Goal: Check status: Check status

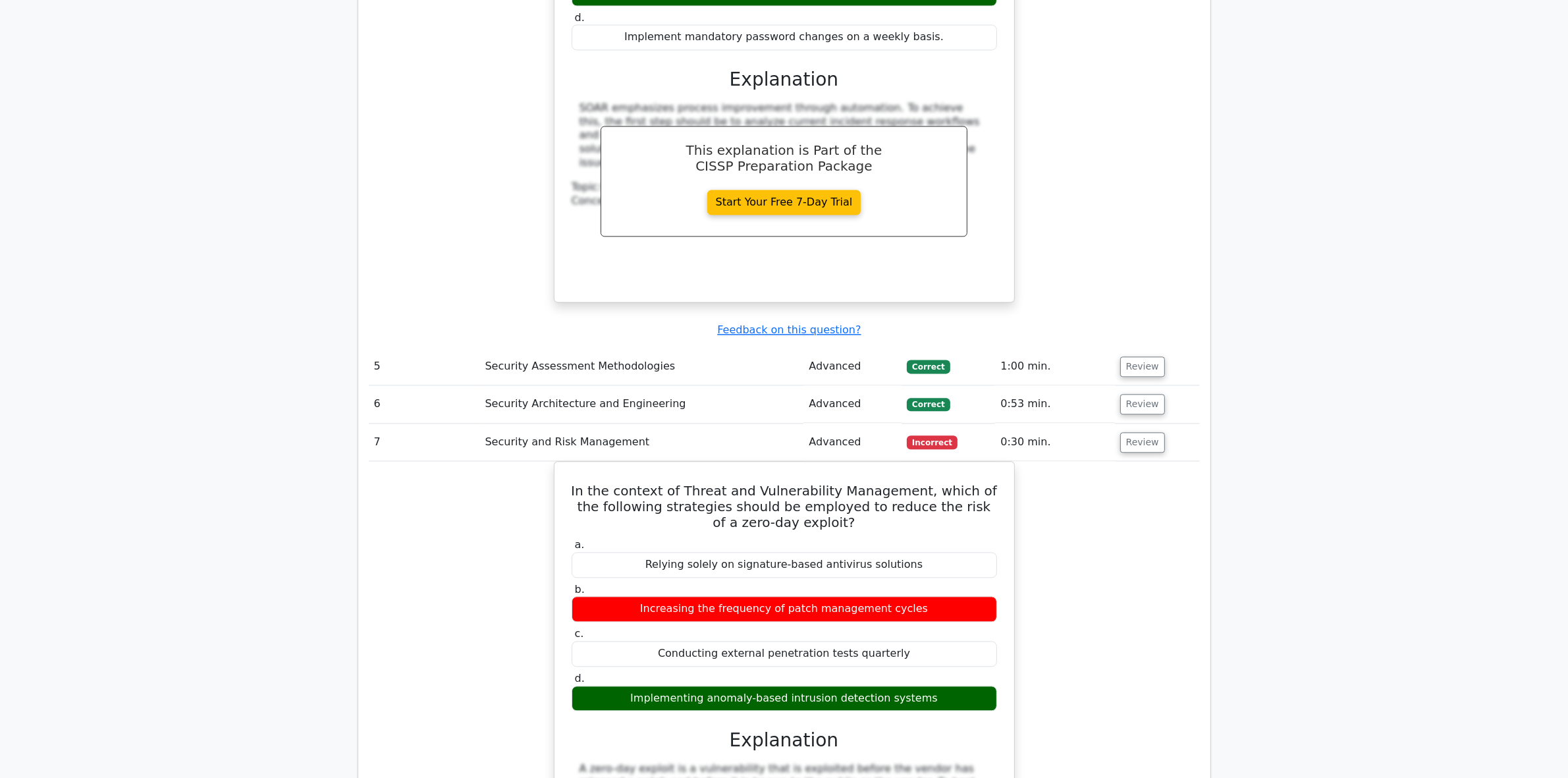
click at [1132, 461] on div "In the context of Threat and Vulnerability Management, which of the following s…" at bounding box center [784, 770] width 831 height 618
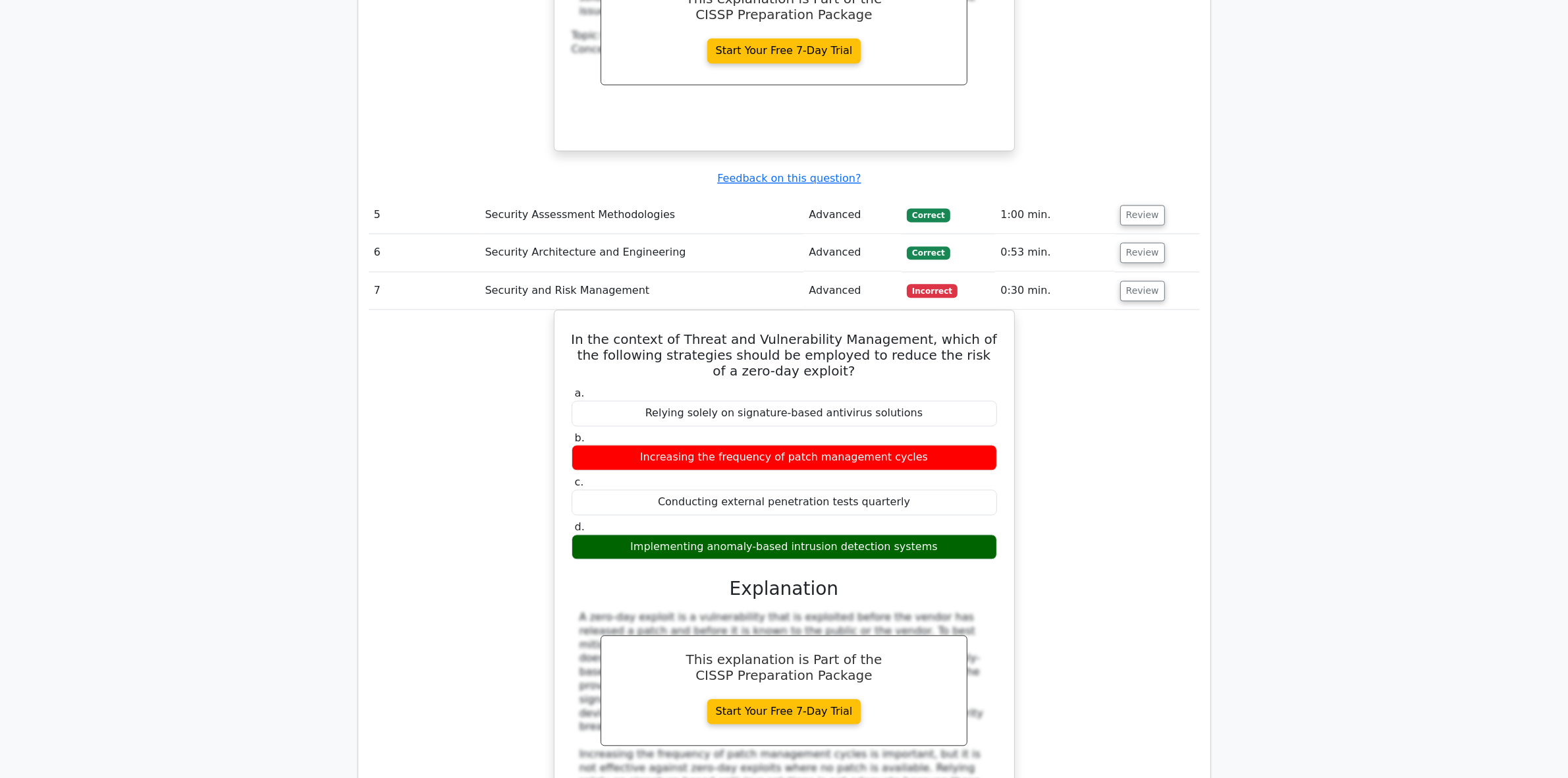
scroll to position [3705, 0]
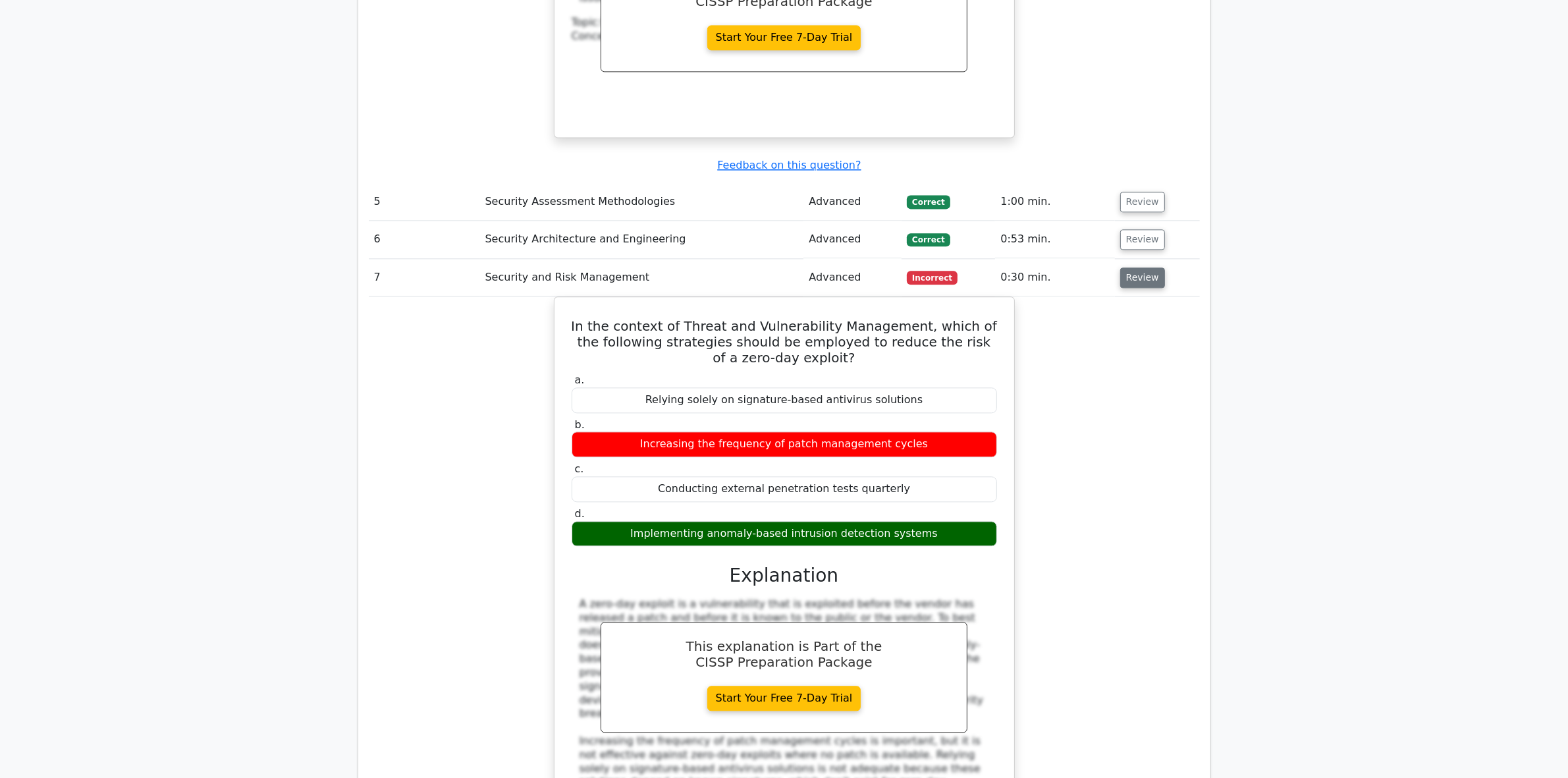
click at [1134, 267] on button "Review" at bounding box center [1142, 277] width 44 height 21
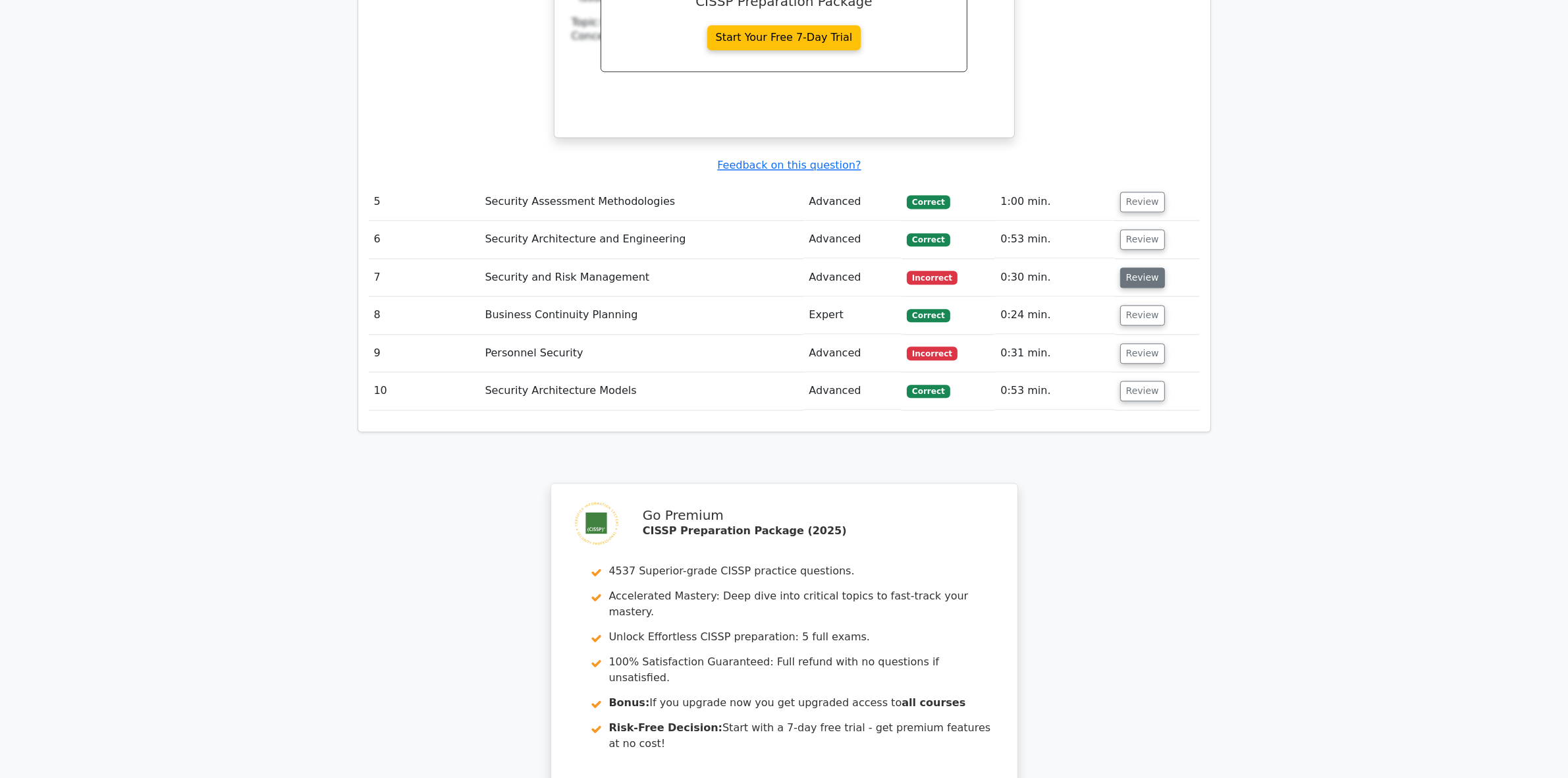
click at [1127, 267] on button "Review" at bounding box center [1142, 277] width 44 height 21
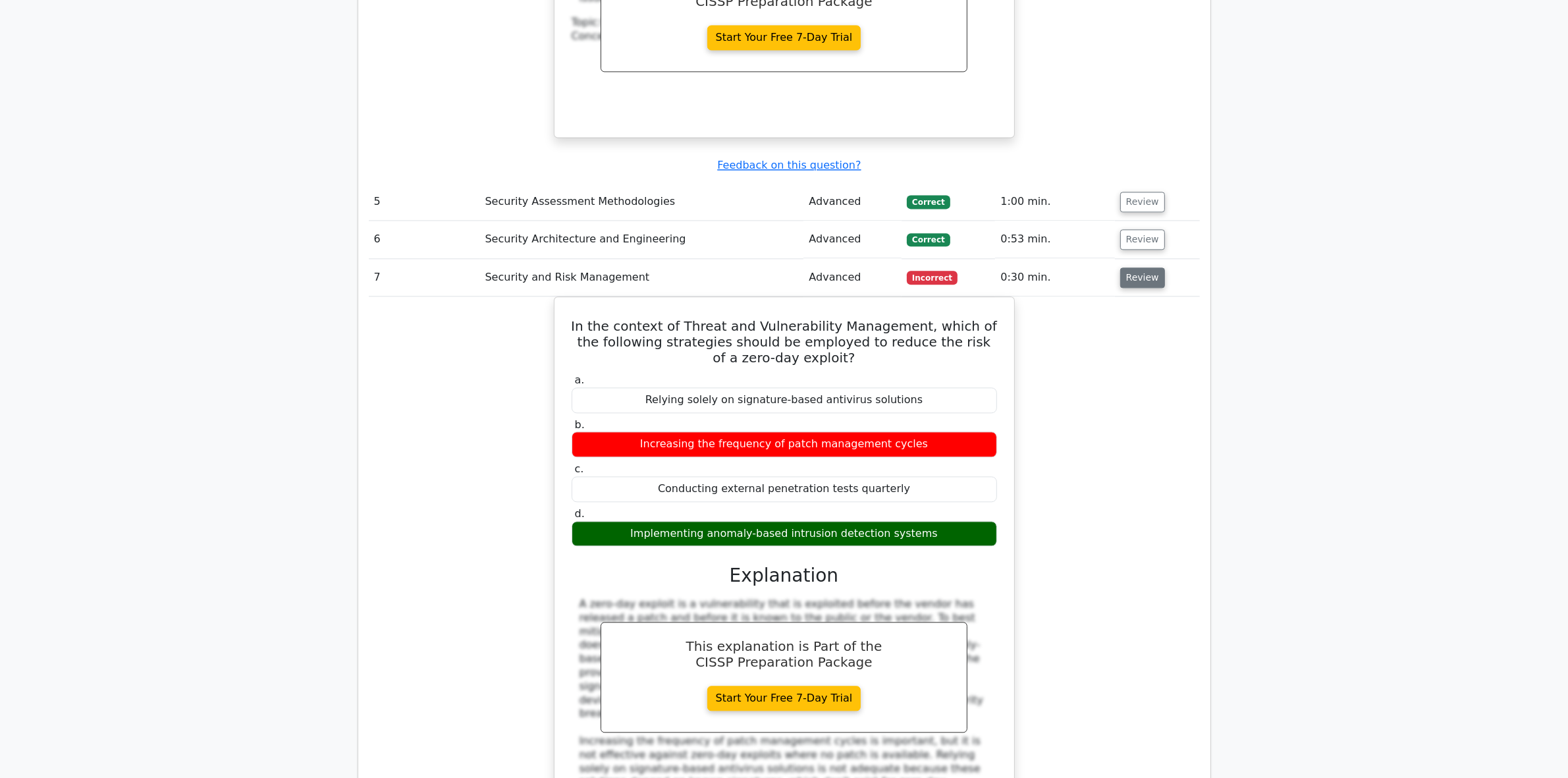
click at [1127, 267] on button "Review" at bounding box center [1142, 277] width 44 height 21
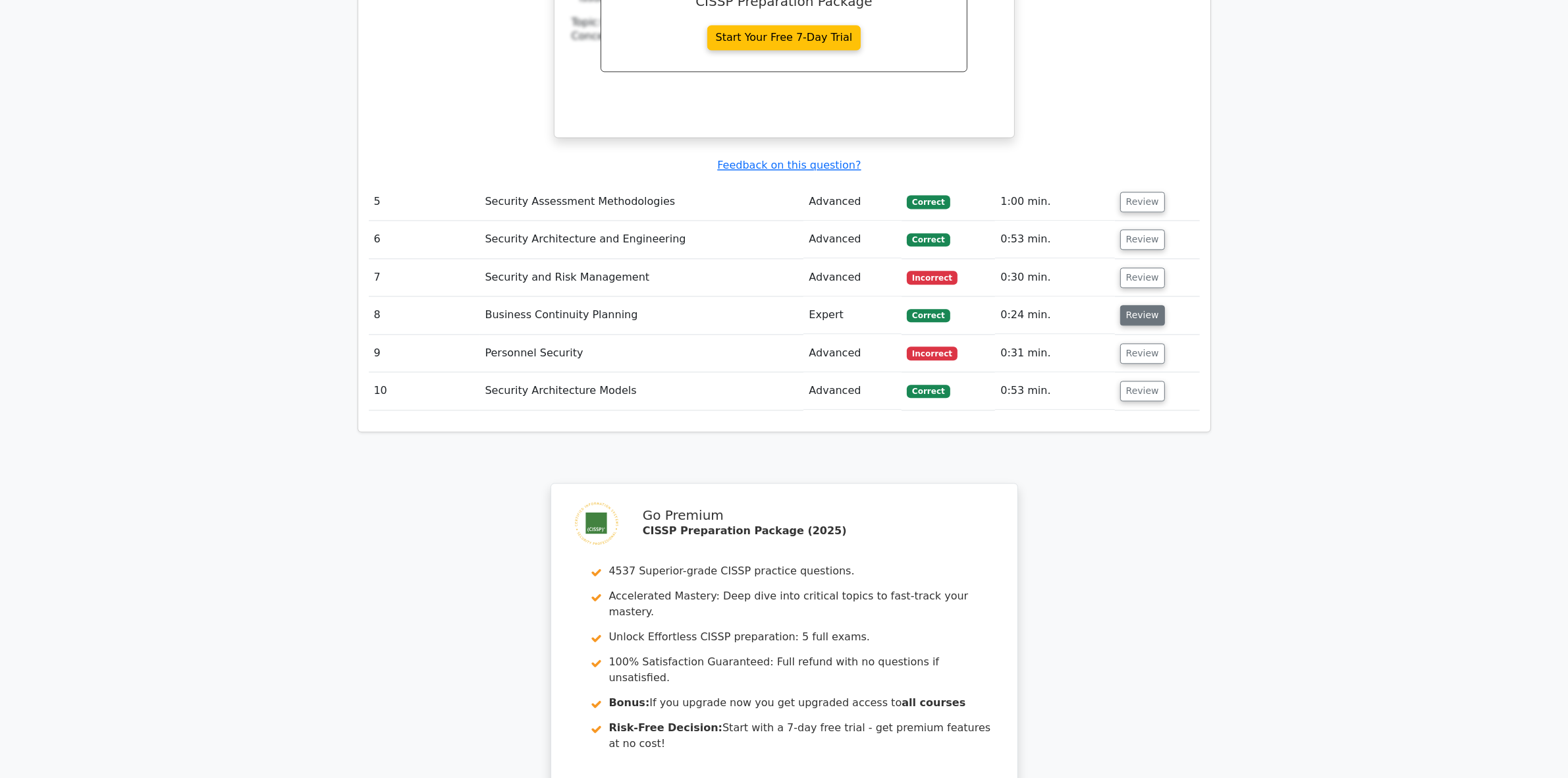
click at [1133, 305] on button "Review" at bounding box center [1142, 315] width 44 height 21
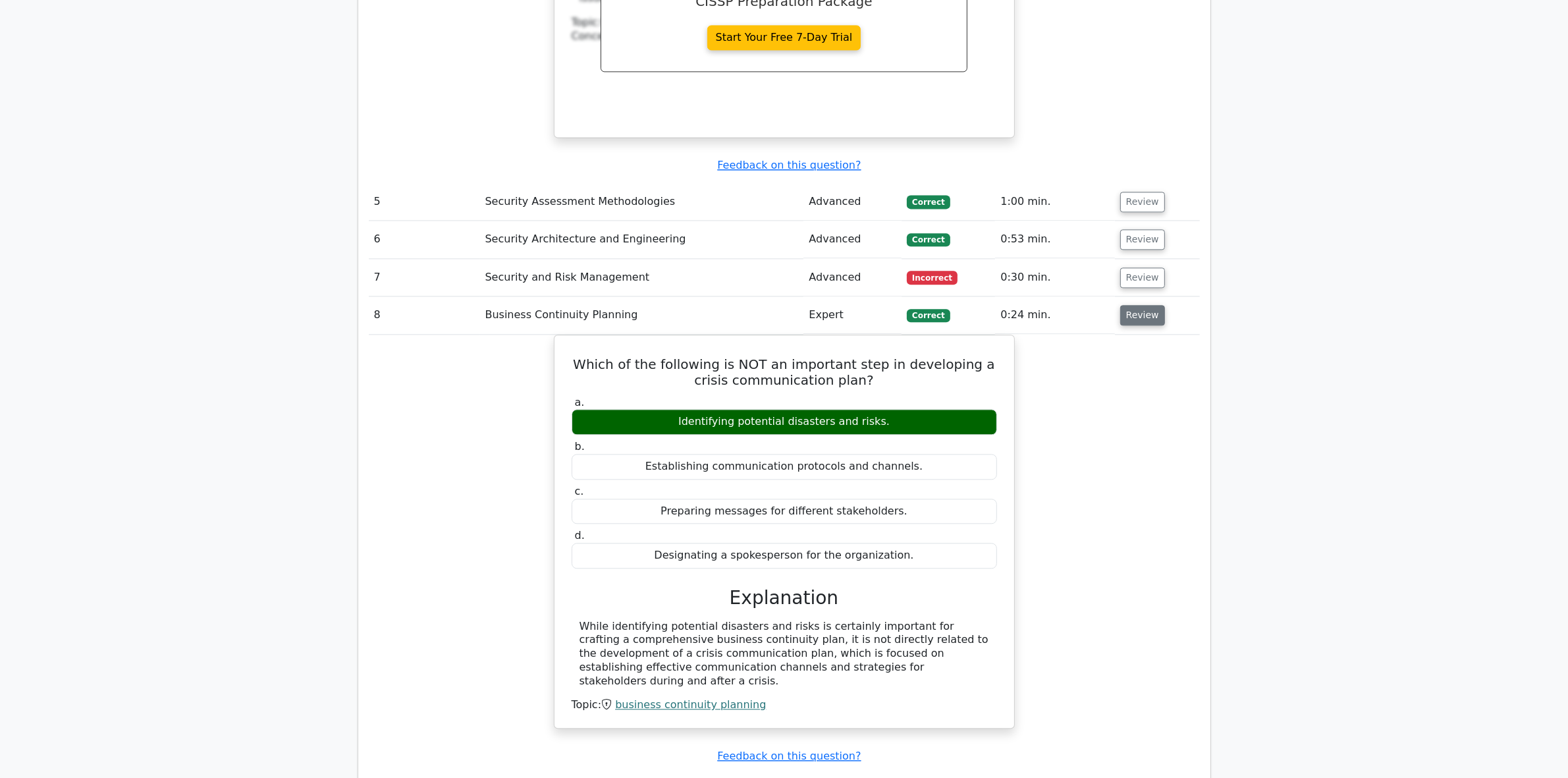
click at [1143, 305] on button "Review" at bounding box center [1142, 315] width 44 height 21
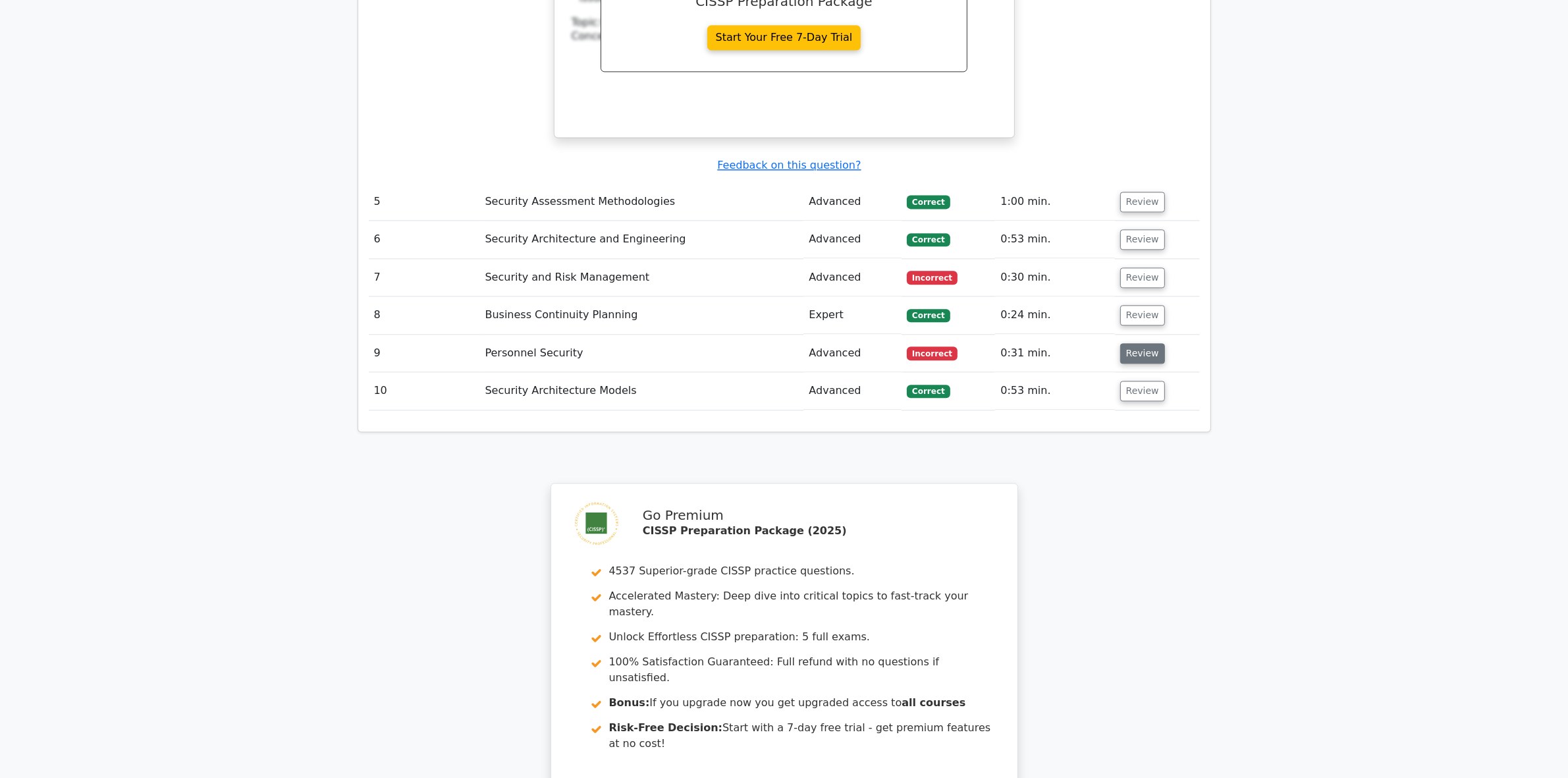
click at [1143, 343] on button "Review" at bounding box center [1142, 353] width 44 height 21
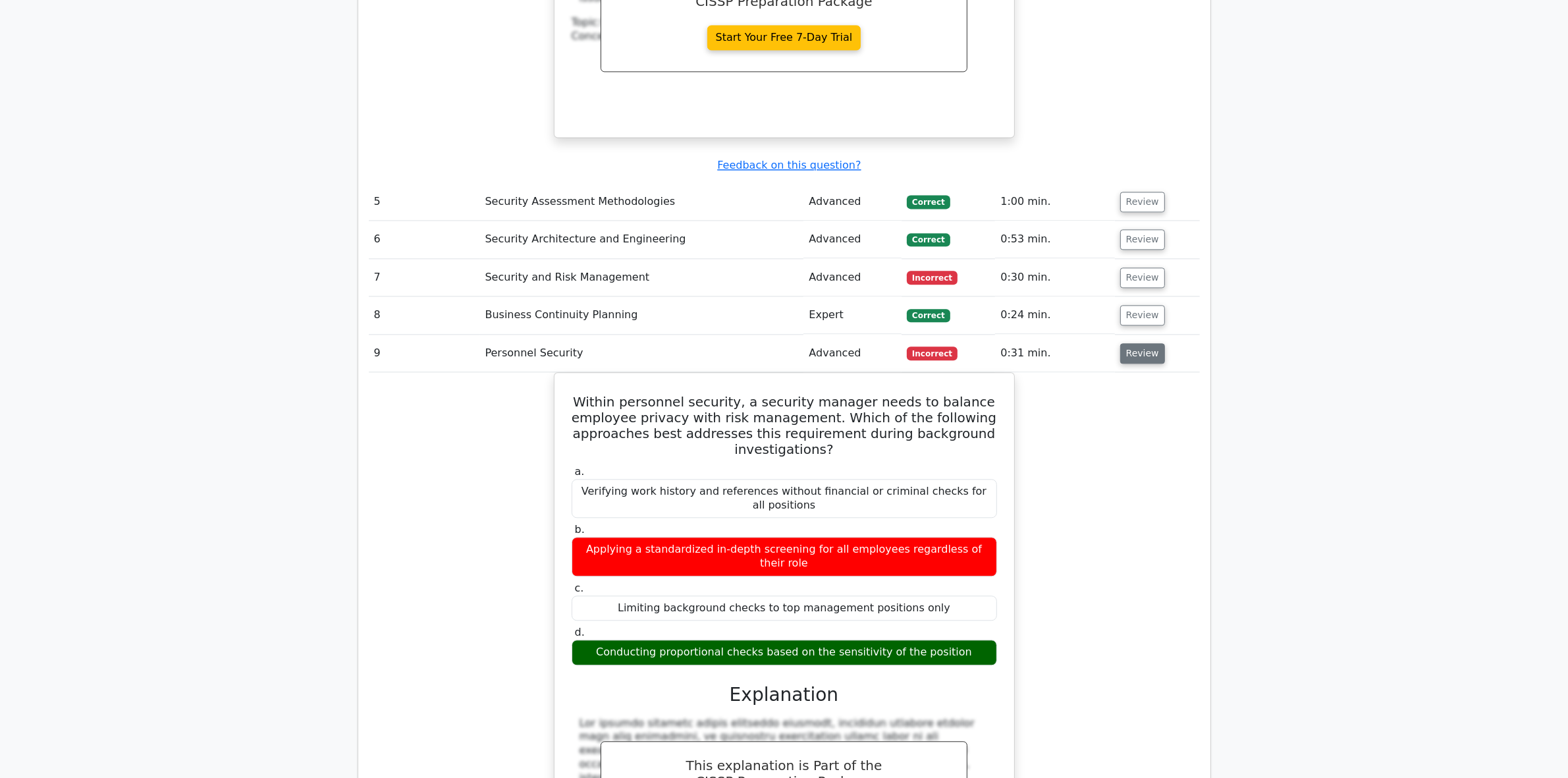
click at [1137, 343] on button "Review" at bounding box center [1142, 353] width 44 height 21
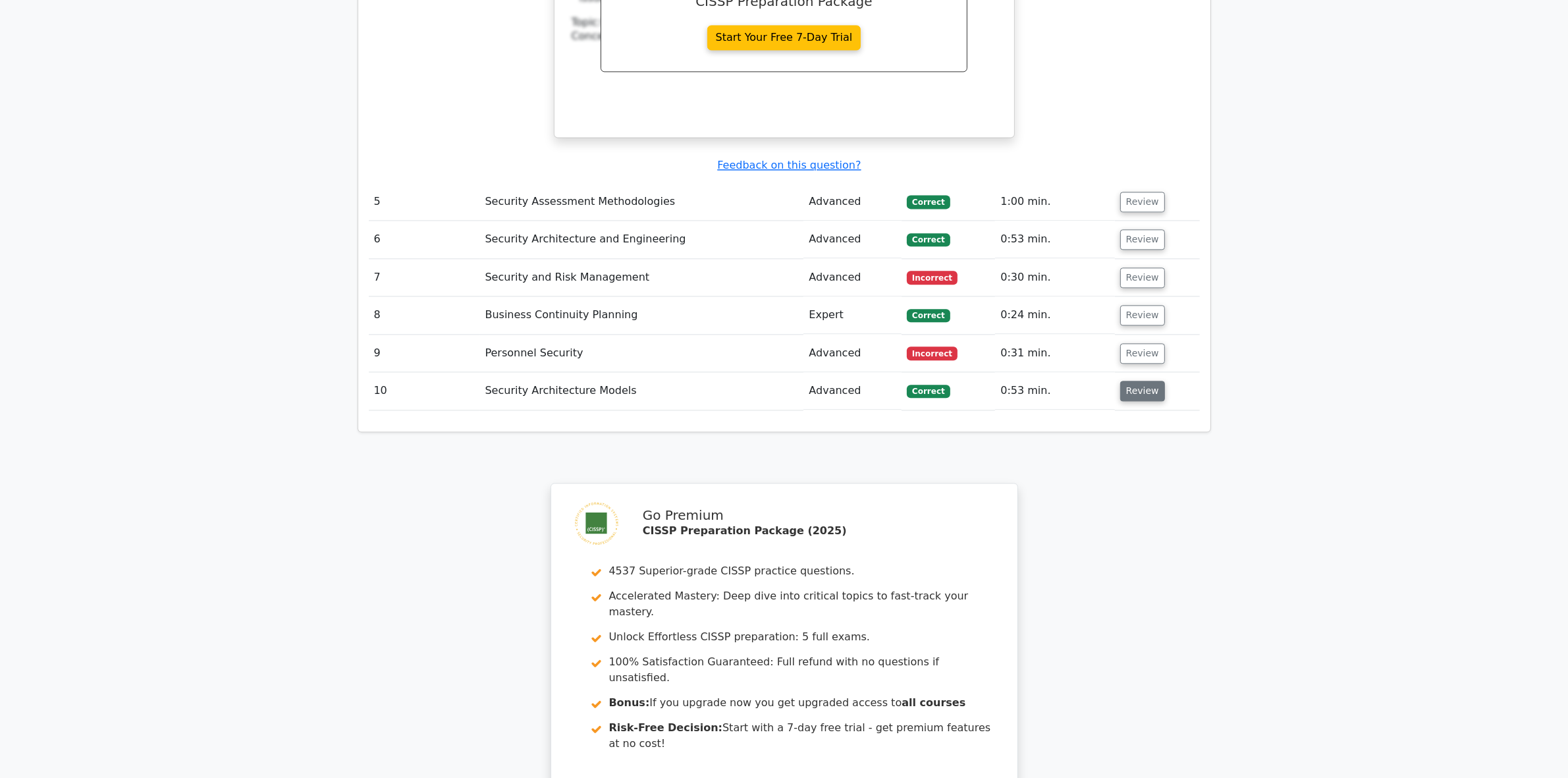
click at [1136, 380] on button "Review" at bounding box center [1142, 390] width 44 height 21
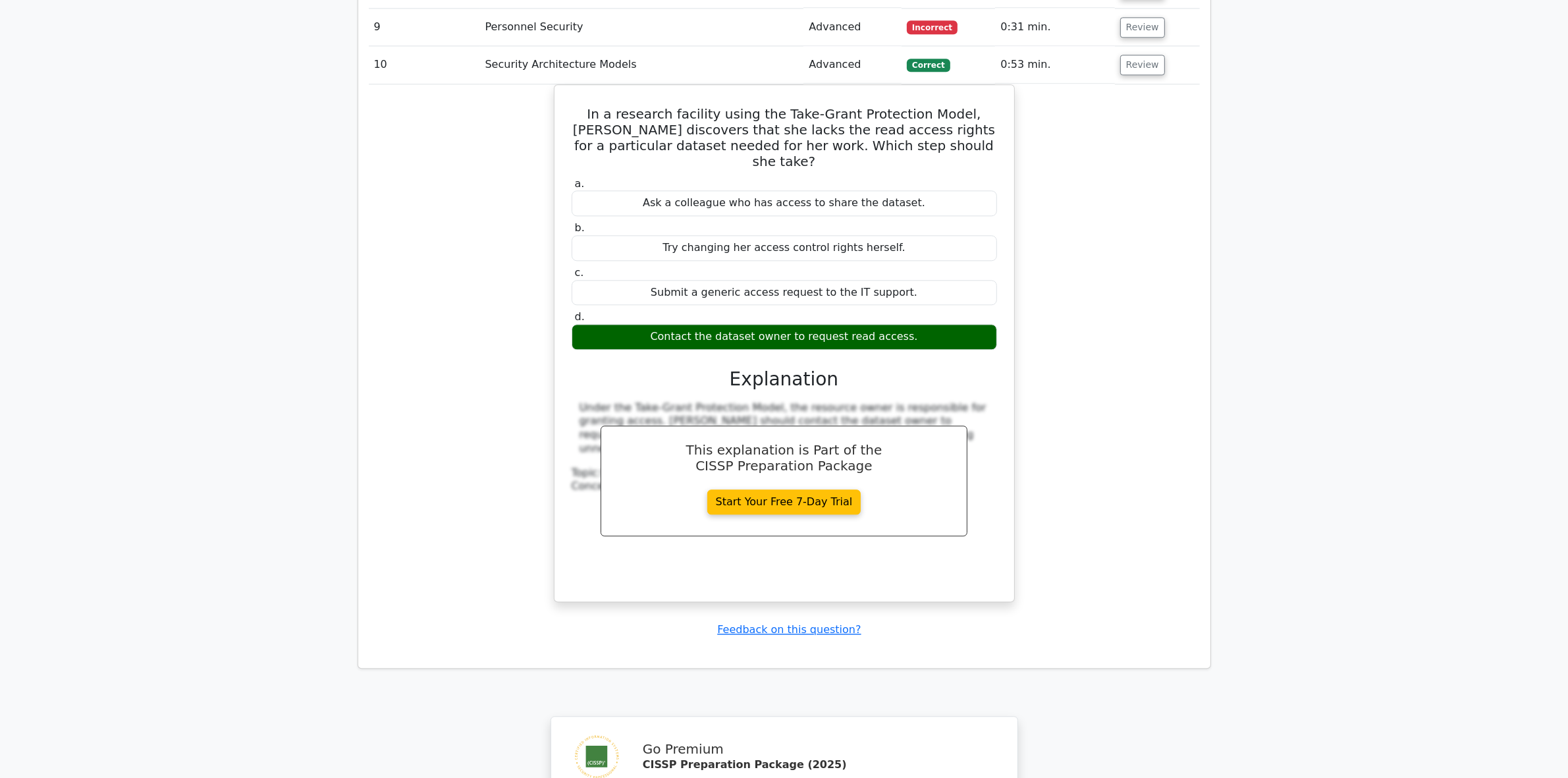
scroll to position [4353, 0]
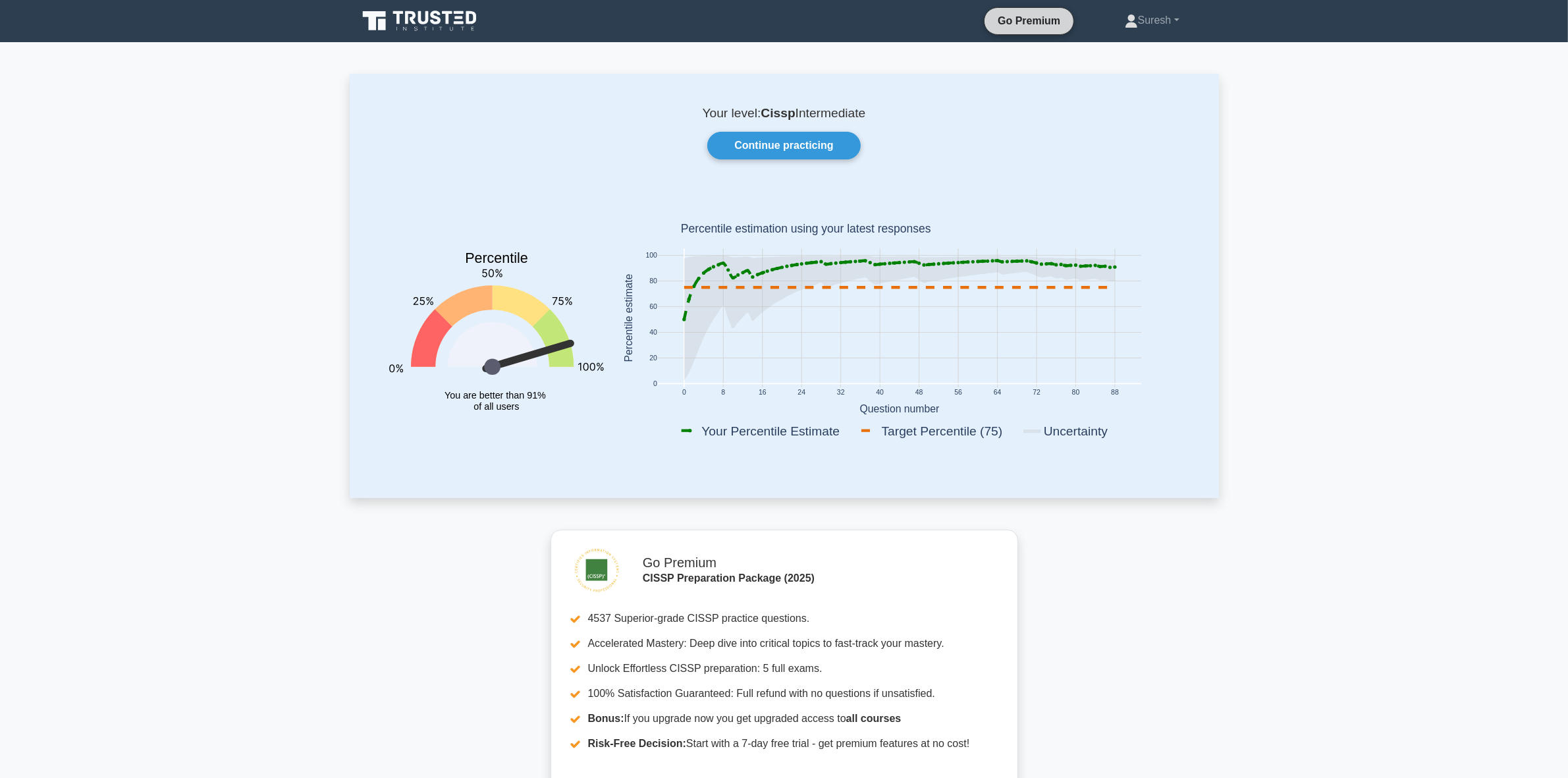
click at [1021, 23] on link "Go Premium" at bounding box center [1028, 21] width 79 height 16
